Goal: Task Accomplishment & Management: Use online tool/utility

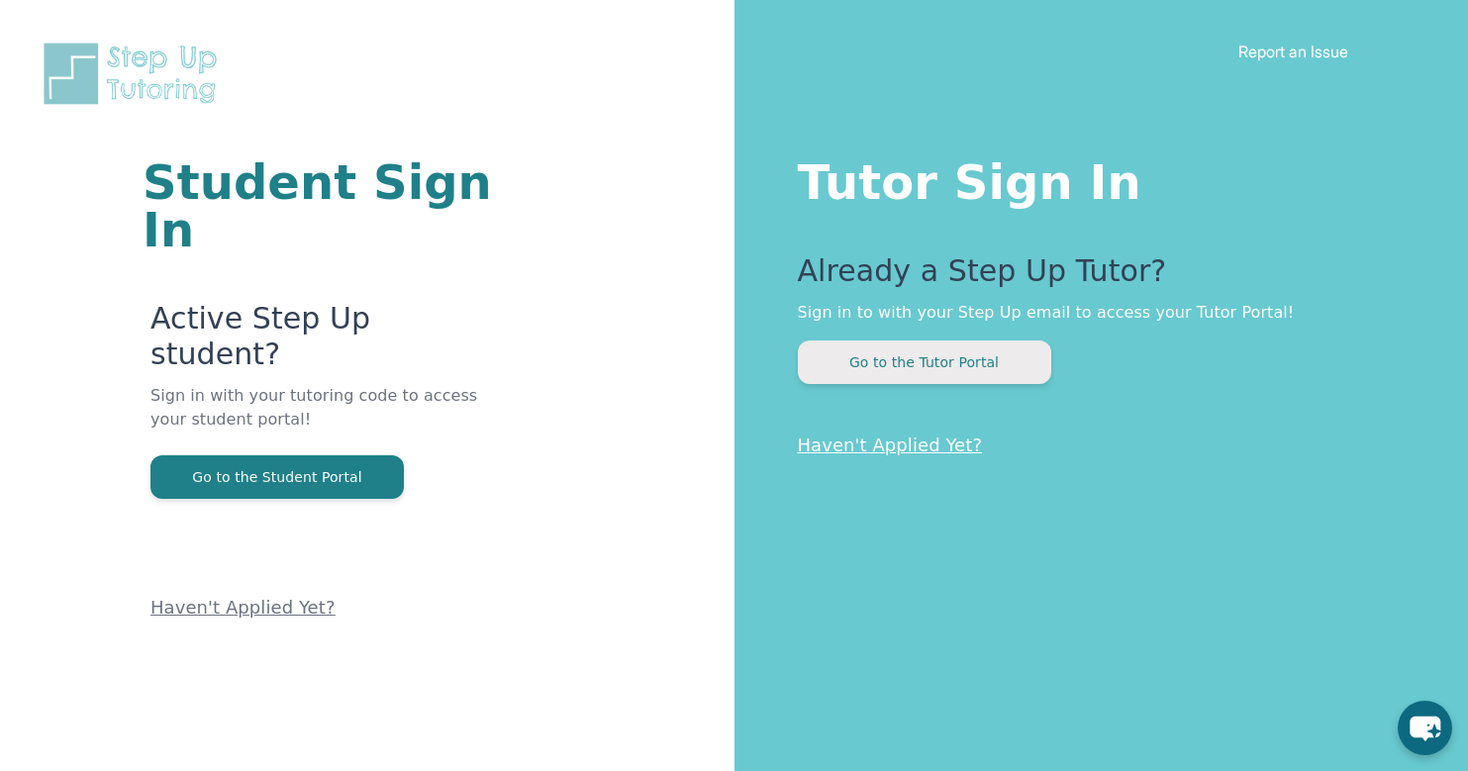
click at [1042, 344] on button "Go to the Tutor Portal" at bounding box center [924, 363] width 253 height 44
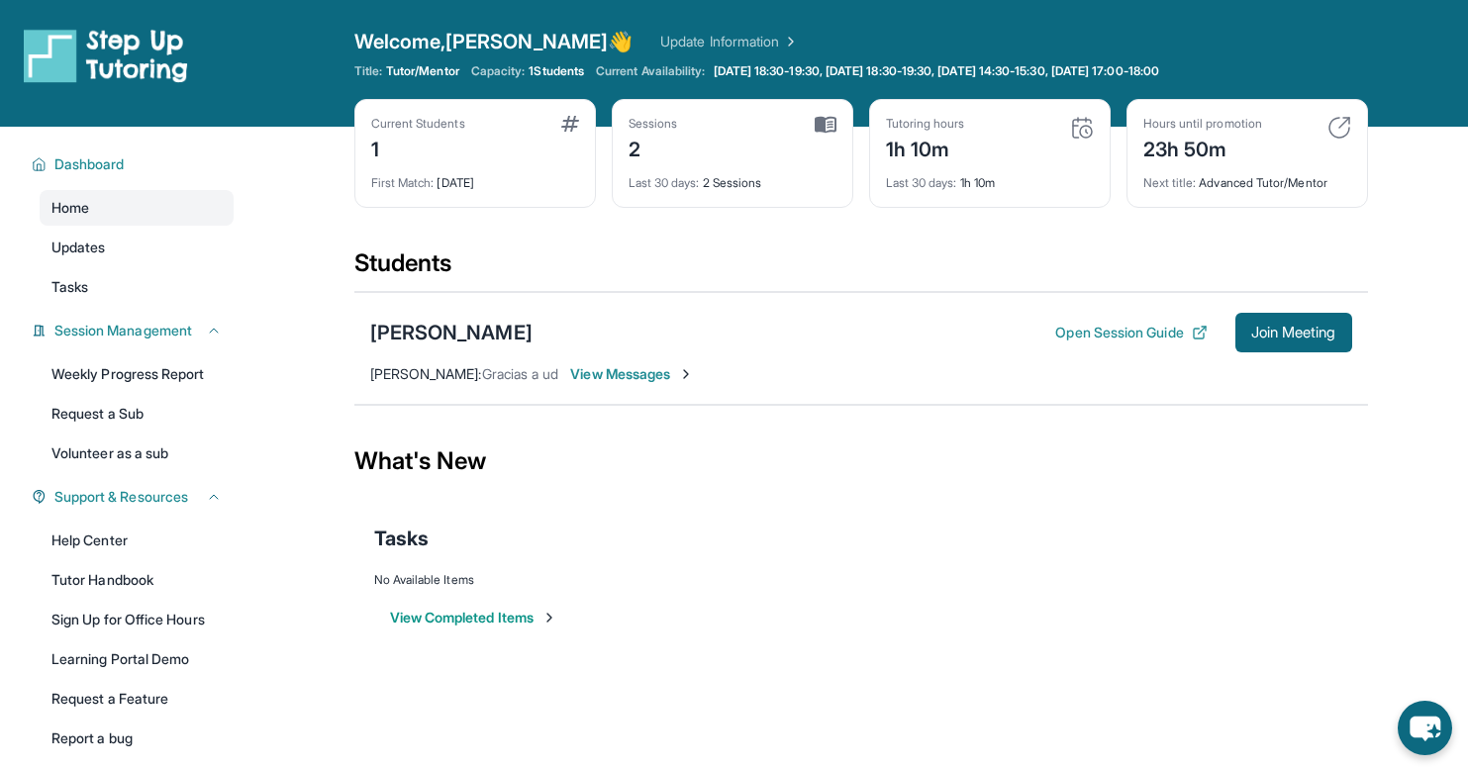
click at [696, 179] on span "Last 30 days :" at bounding box center [664, 182] width 71 height 15
click at [694, 372] on img at bounding box center [686, 374] width 16 height 16
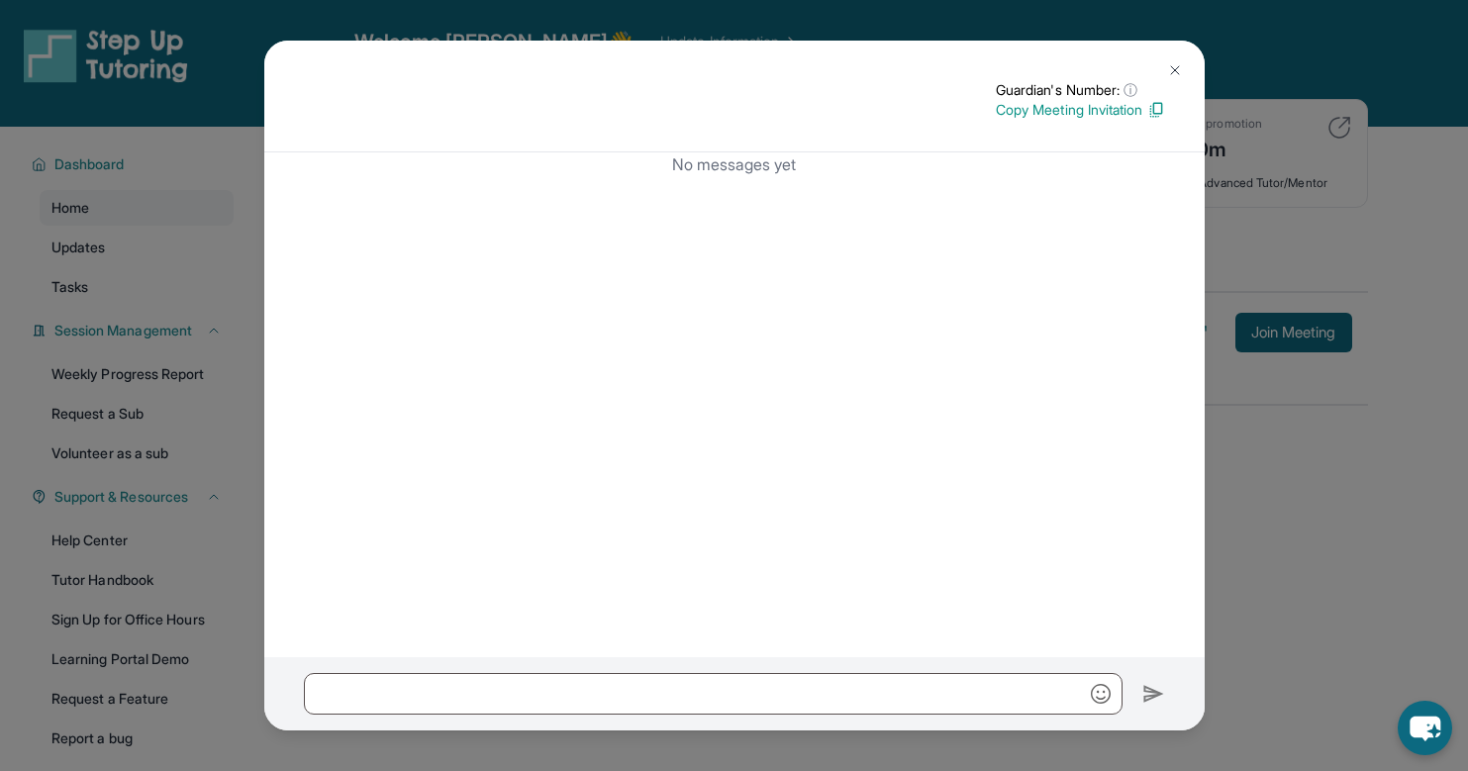
click at [1164, 67] on button at bounding box center [1175, 70] width 40 height 40
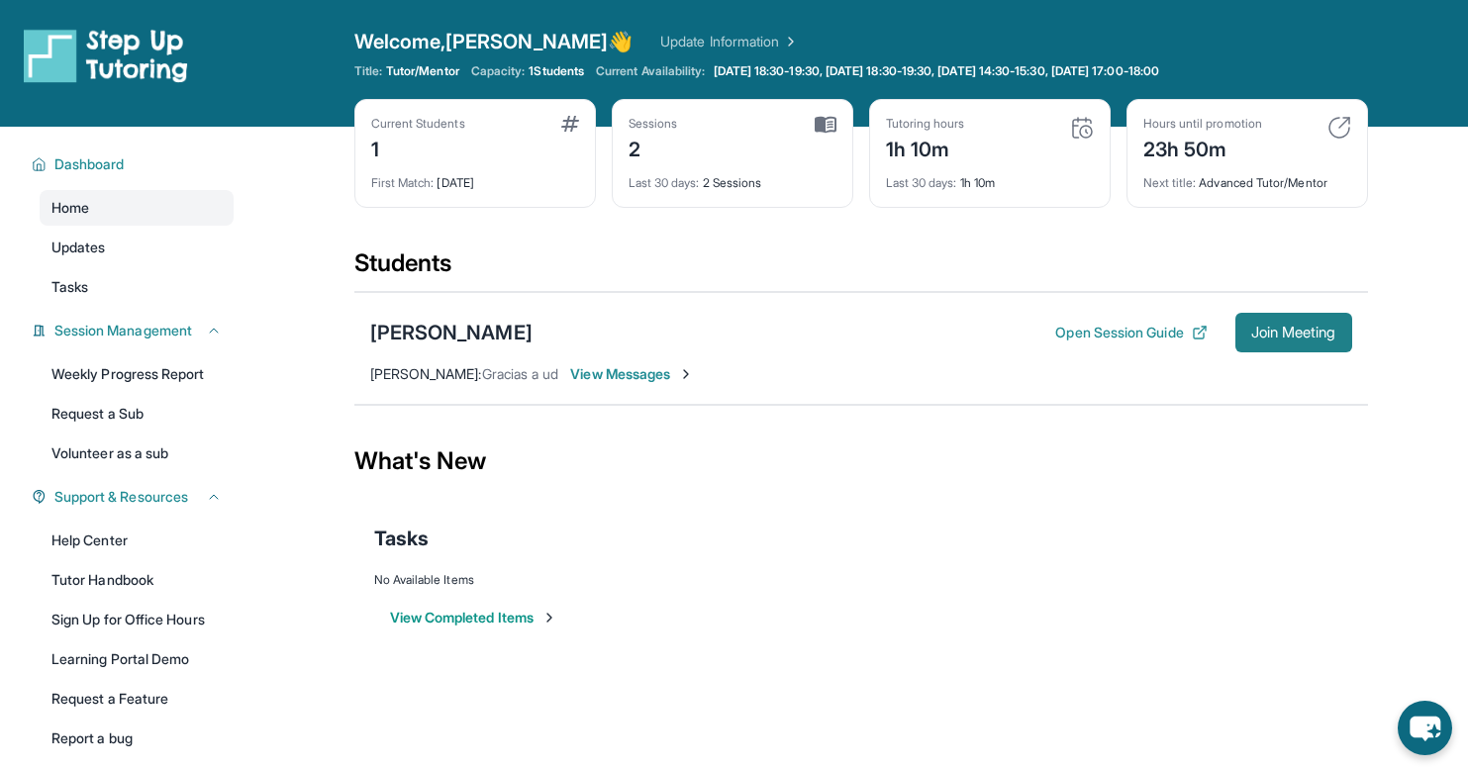
click at [1258, 327] on span "Join Meeting" at bounding box center [1293, 333] width 85 height 12
click at [912, 552] on div "Tasks" at bounding box center [861, 538] width 974 height 67
click at [1185, 537] on div "Tasks" at bounding box center [861, 539] width 974 height 28
click at [1264, 333] on span "Join Meeting" at bounding box center [1293, 333] width 85 height 12
click at [1260, 336] on span "Join Meeting" at bounding box center [1293, 333] width 85 height 12
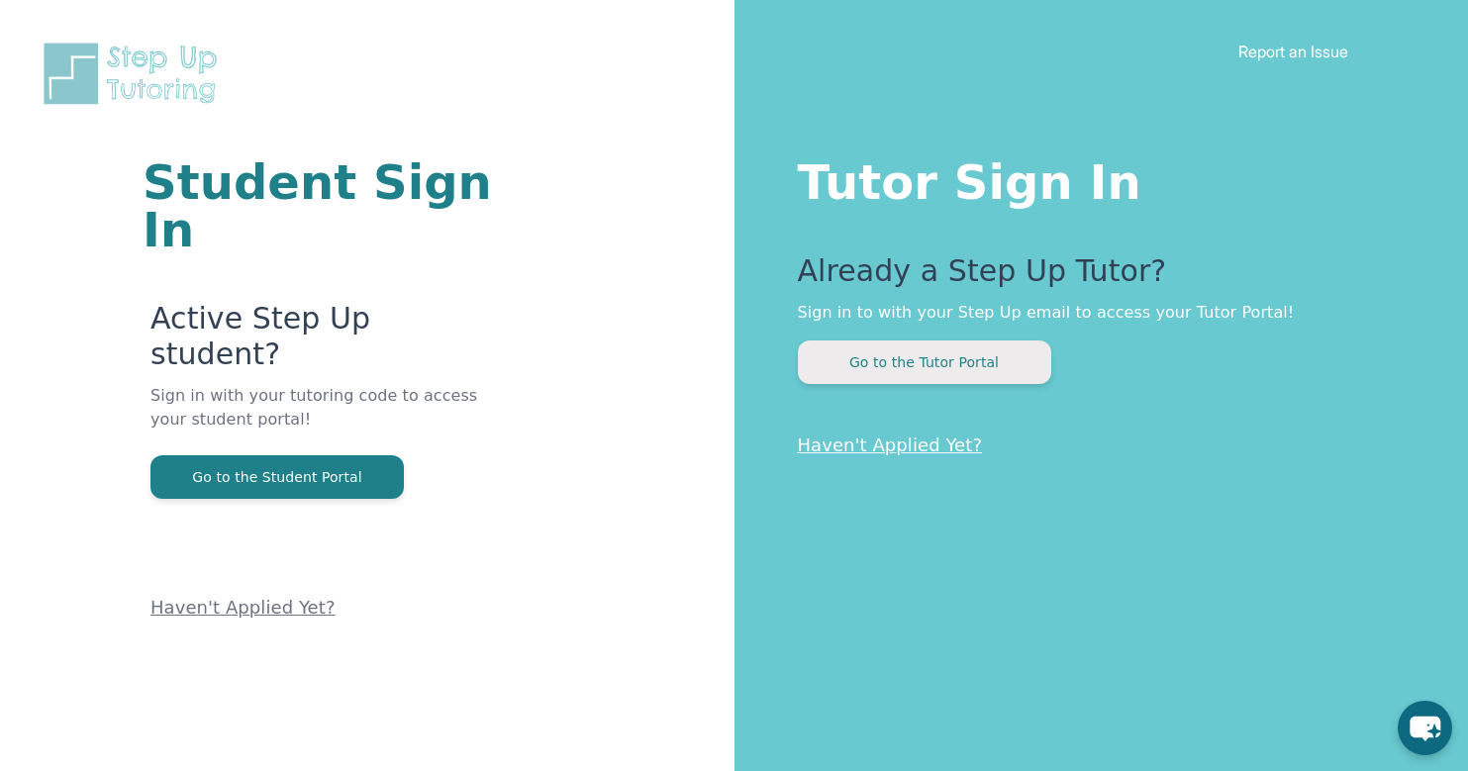
click at [1027, 354] on button "Go to the Tutor Portal" at bounding box center [924, 363] width 253 height 44
